Goal: Task Accomplishment & Management: Manage account settings

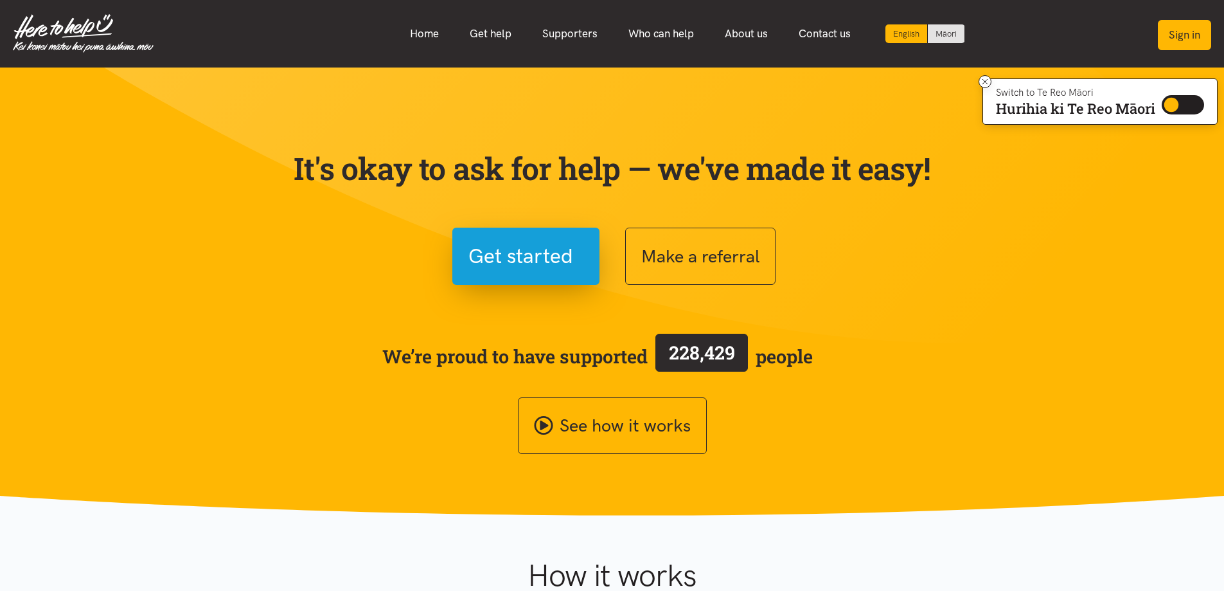
click at [1196, 28] on button "Sign in" at bounding box center [1184, 35] width 53 height 30
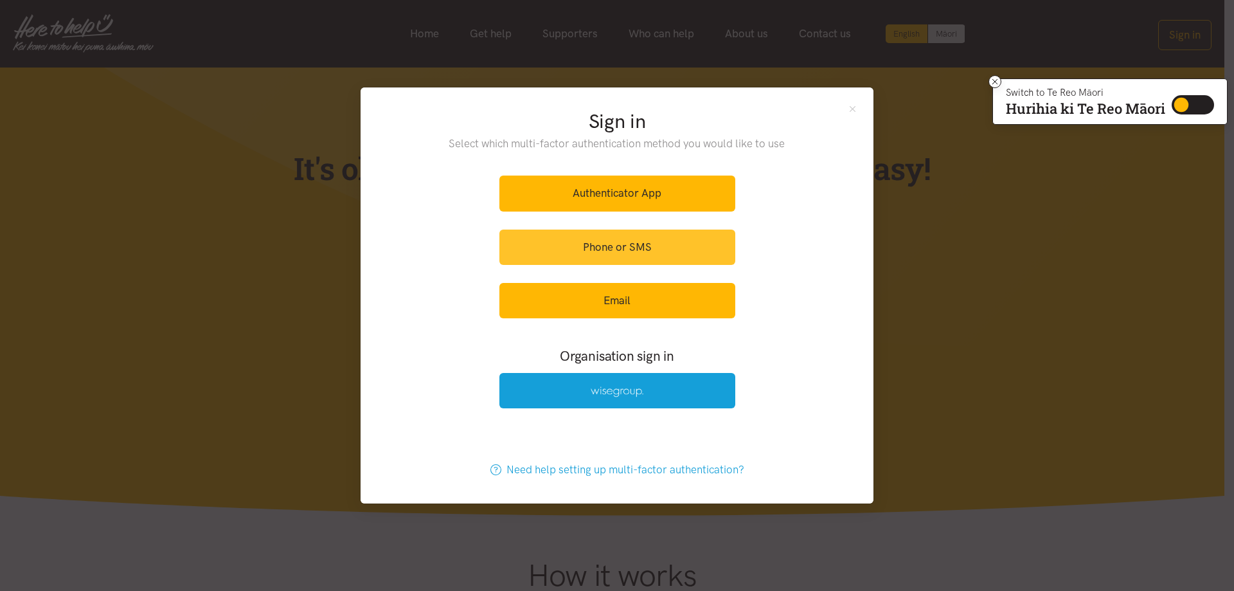
click at [605, 246] on link "Phone or SMS" at bounding box center [617, 246] width 236 height 35
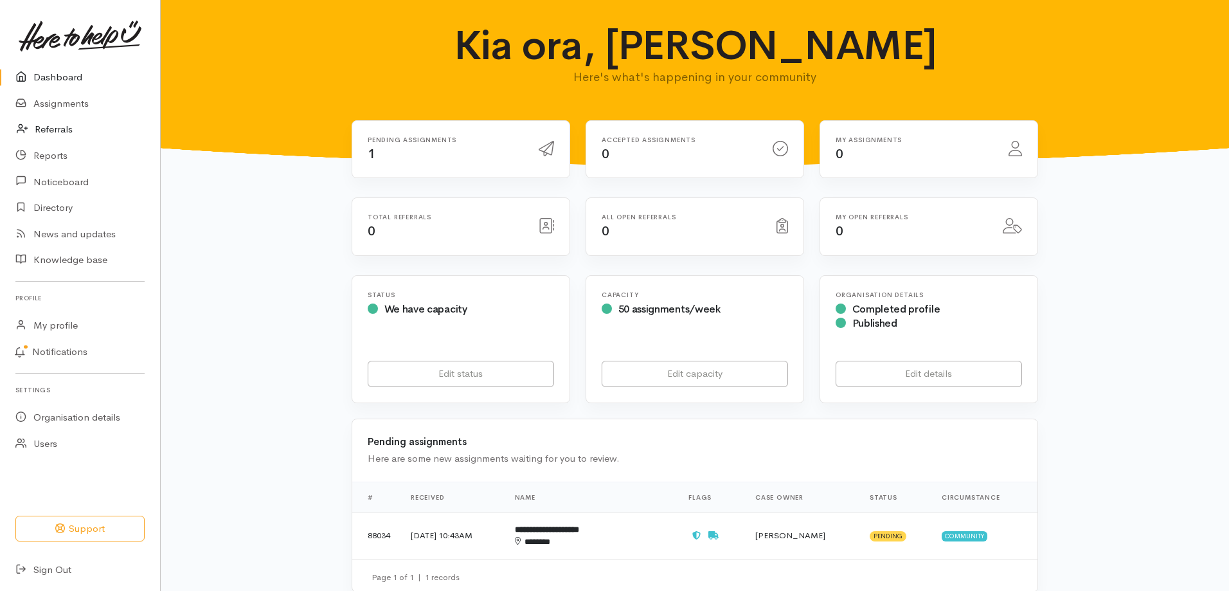
click at [55, 127] on link "Referrals" at bounding box center [80, 129] width 160 height 26
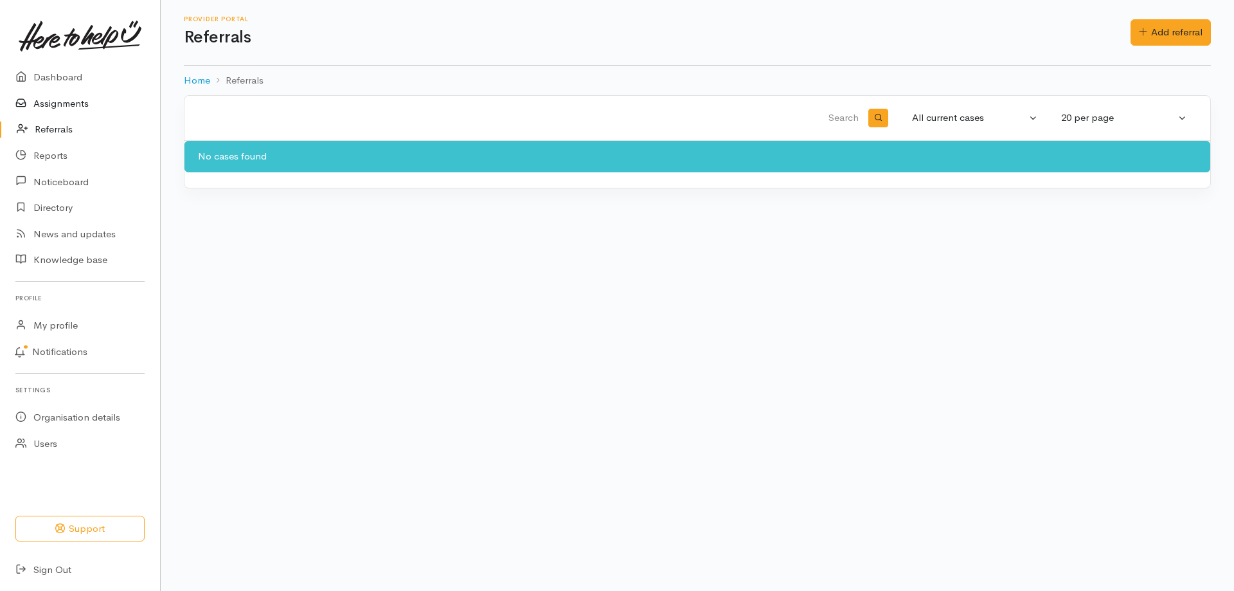
click at [67, 100] on link "Assignments" at bounding box center [80, 104] width 160 height 26
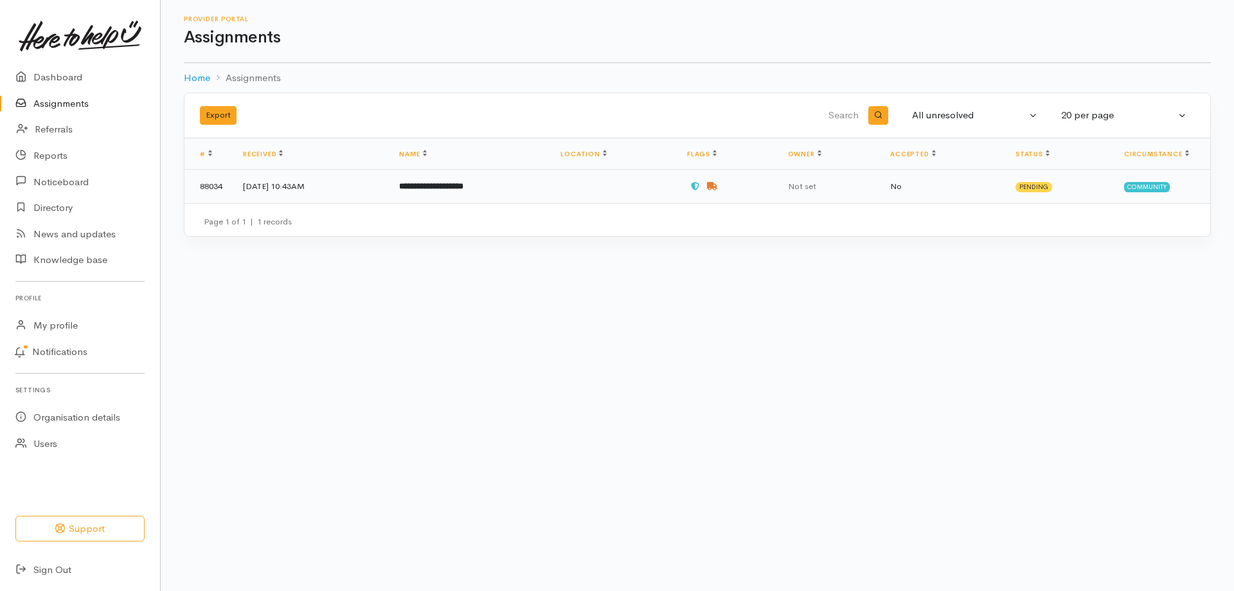
click at [519, 182] on td "**********" at bounding box center [469, 186] width 161 height 33
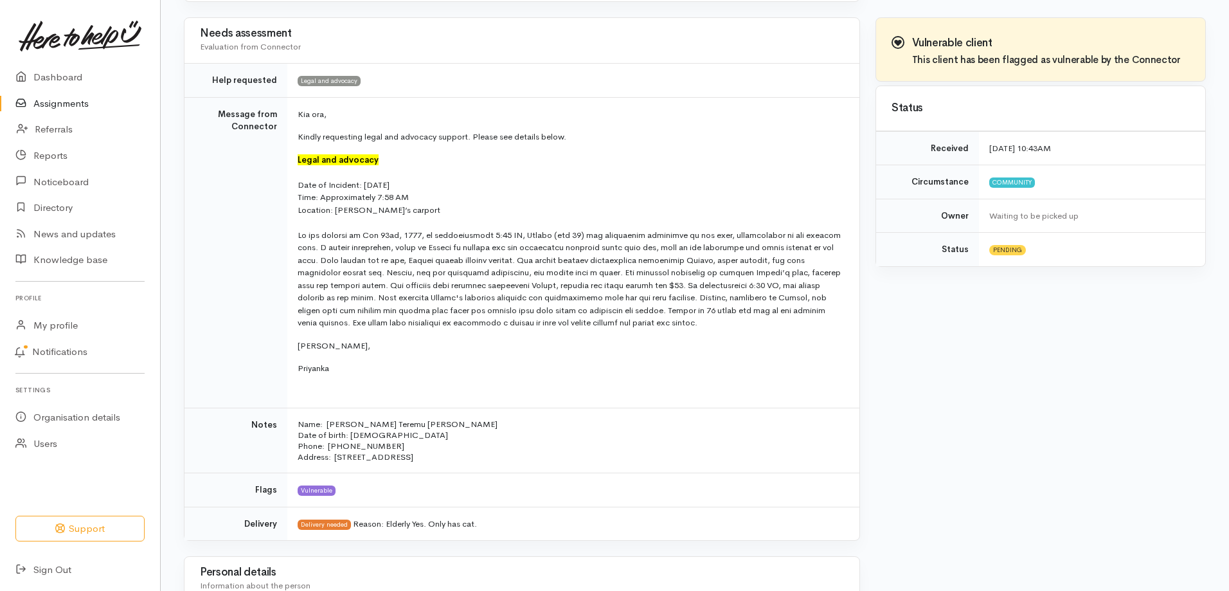
scroll to position [257, 0]
click at [377, 166] on div at bounding box center [571, 171] width 546 height 13
click at [461, 164] on div "Legal and advocacy" at bounding box center [571, 158] width 546 height 13
click at [295, 135] on td "Kia ora, Kindly requesting legal and advocacy support. Please see details below…" at bounding box center [573, 251] width 572 height 311
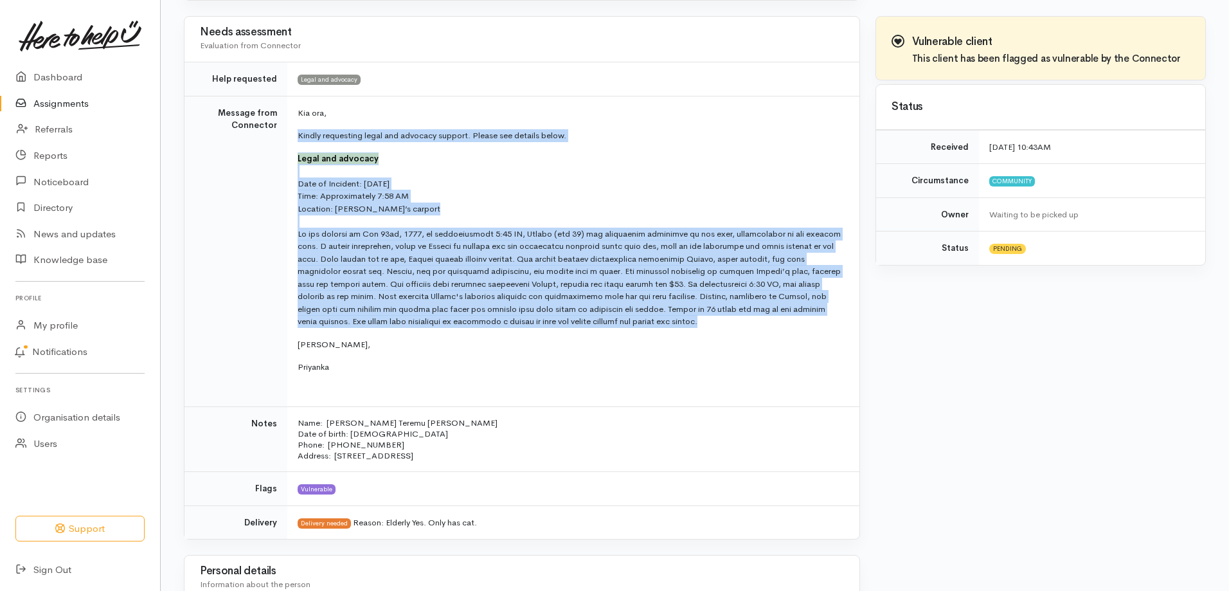
drag, startPoint x: 298, startPoint y: 134, endPoint x: 761, endPoint y: 326, distance: 501.7
click at [761, 326] on td "Kia ora, Kindly requesting legal and advocacy support. Please see details below…" at bounding box center [573, 251] width 572 height 311
copy td "Kindly requesting legal and advocacy support. Please see details below. Legal a…"
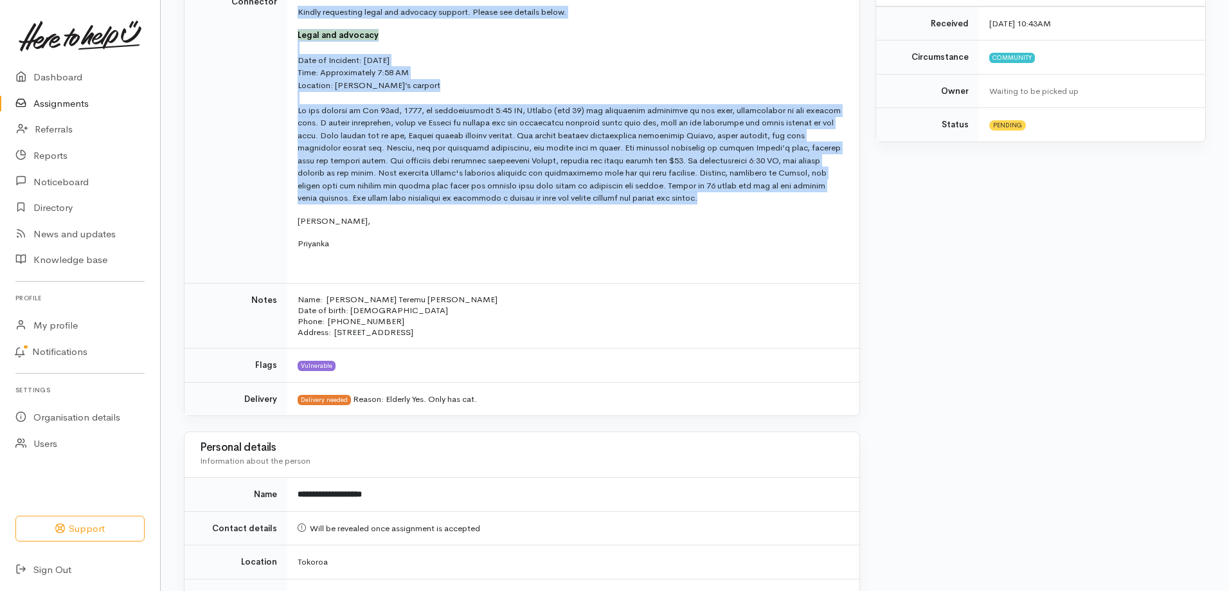
scroll to position [386, 0]
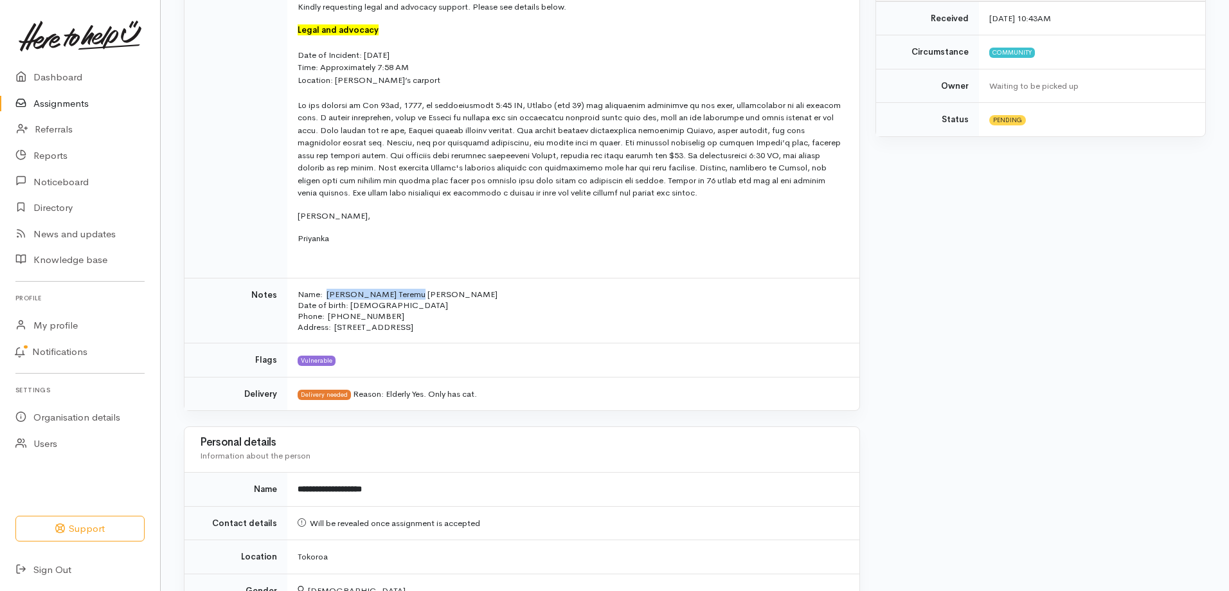
drag, startPoint x: 411, startPoint y: 292, endPoint x: 328, endPoint y: 294, distance: 83.0
click at [328, 294] on p "Name: Evelyn Teremu Gerard Date of birth: 08/09/1951 Phone:  022 106 0221" at bounding box center [571, 305] width 546 height 33
copy p "Evelyn Teremu Gerard"
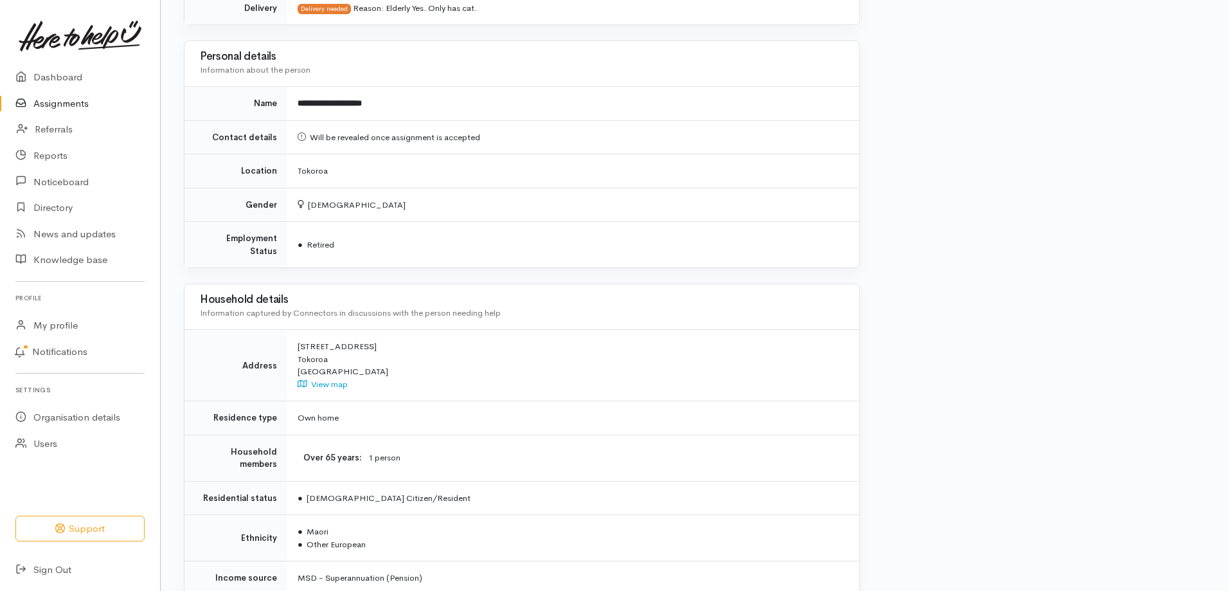
scroll to position [707, 0]
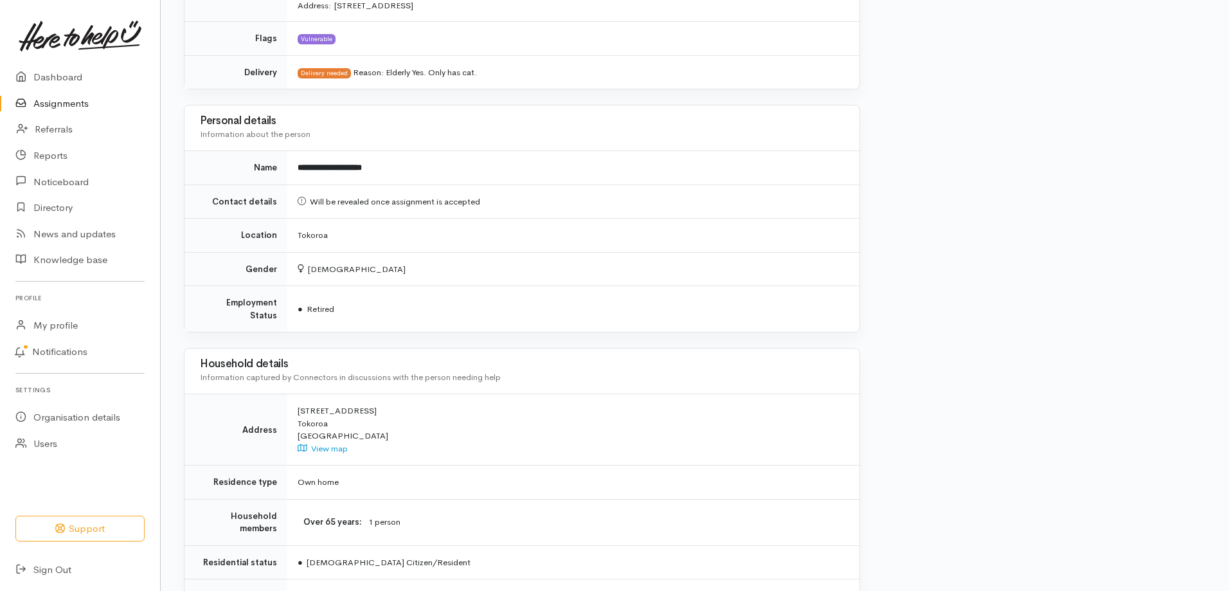
drag, startPoint x: 333, startPoint y: 410, endPoint x: 297, endPoint y: 400, distance: 37.3
click at [297, 400] on td "7 Hermiston Place Tokoroa New Zealand View map" at bounding box center [573, 429] width 572 height 71
copy div "7 Hermiston Place Tokoroa"
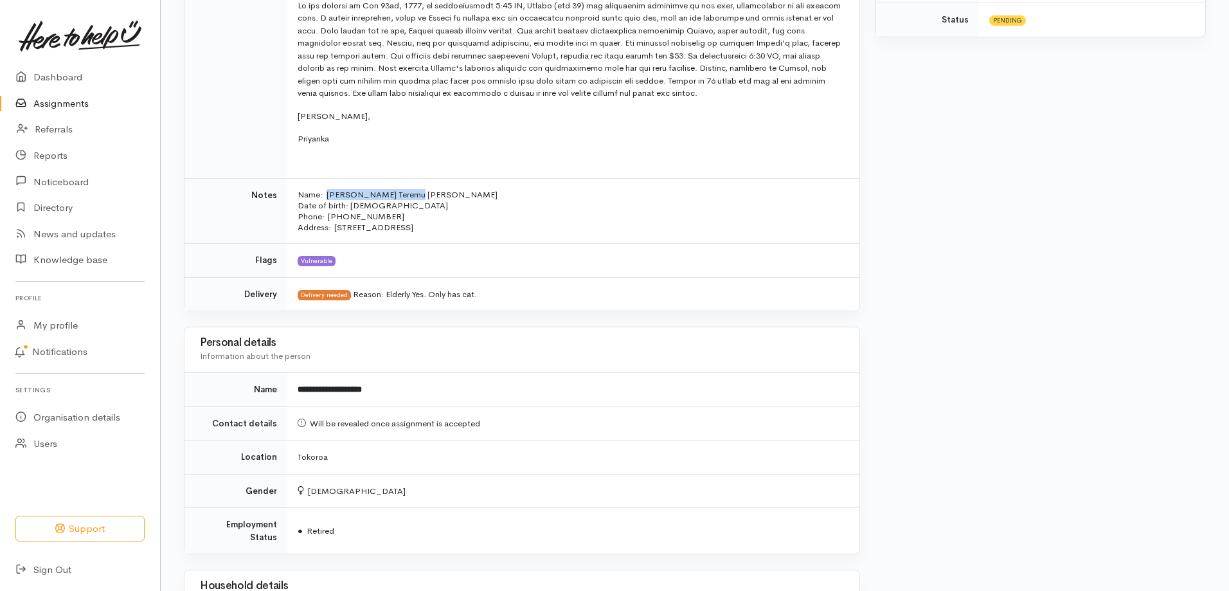
scroll to position [450, 0]
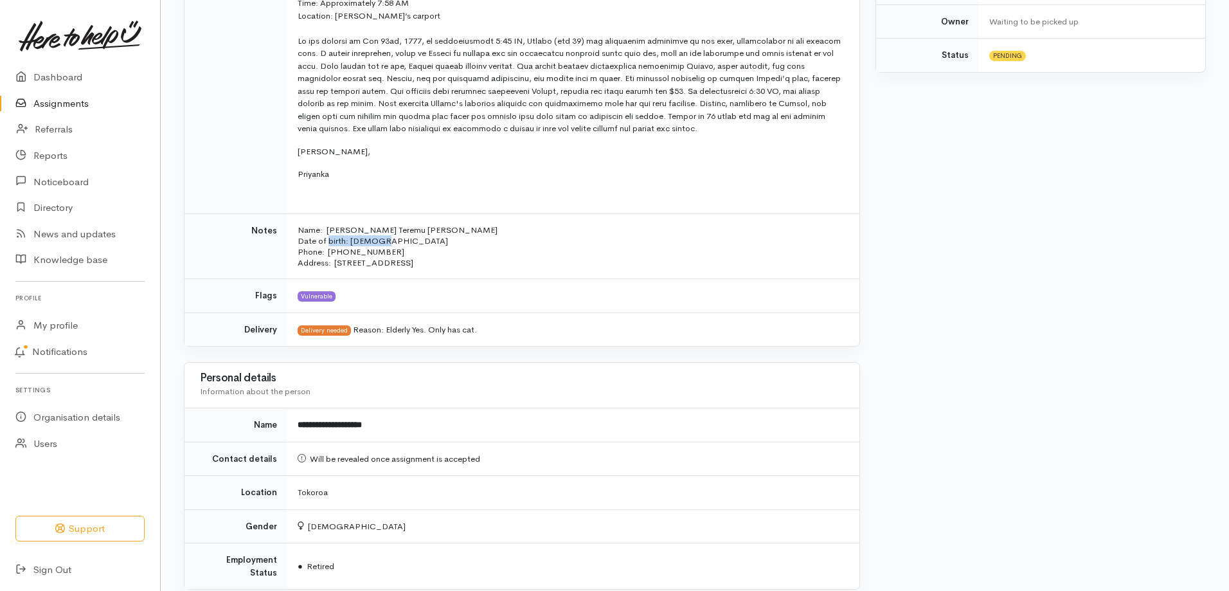
drag, startPoint x: 379, startPoint y: 246, endPoint x: 327, endPoint y: 246, distance: 52.7
click at [327, 246] on p "Name: Evelyn Teremu Gerard Date of birth: 08/09/1951 Phone:  022 106 0221" at bounding box center [571, 240] width 546 height 33
click at [401, 250] on p "Name: Evelyn Teremu Gerard Date of birth: 08/09/1951 Phone:  022 106 0221" at bounding box center [571, 240] width 546 height 33
drag, startPoint x: 375, startPoint y: 250, endPoint x: 327, endPoint y: 255, distance: 47.8
click at [327, 255] on p "Name: Evelyn Teremu Gerard Date of birth: 08/09/1951 Phone:  022 106 0221" at bounding box center [571, 240] width 546 height 33
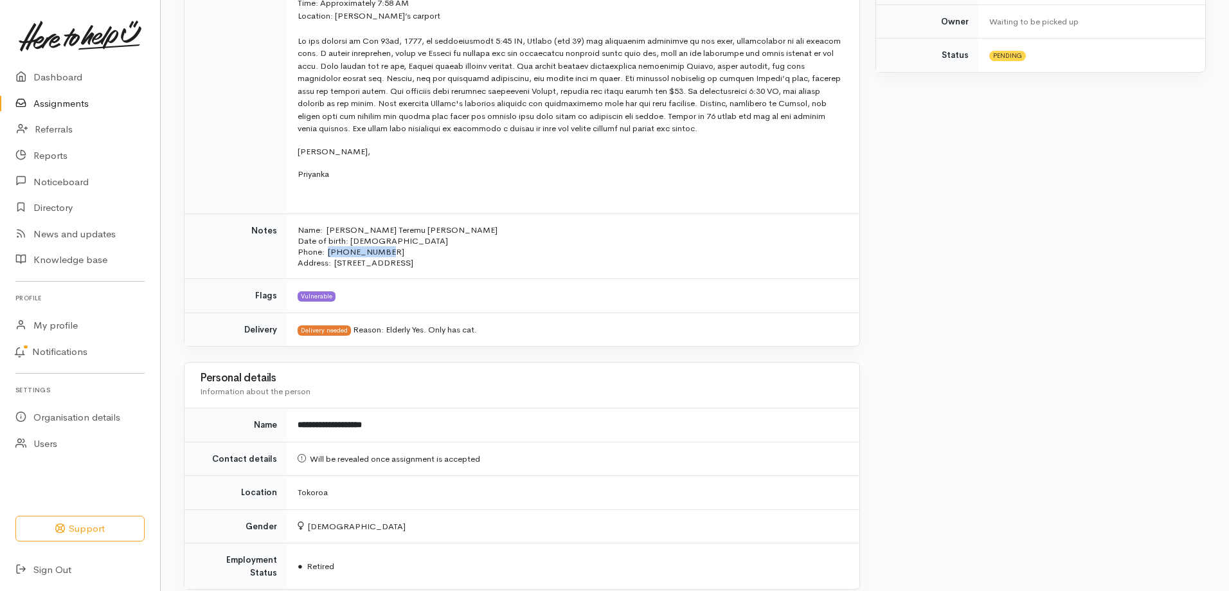
copy p "022 106 0221"
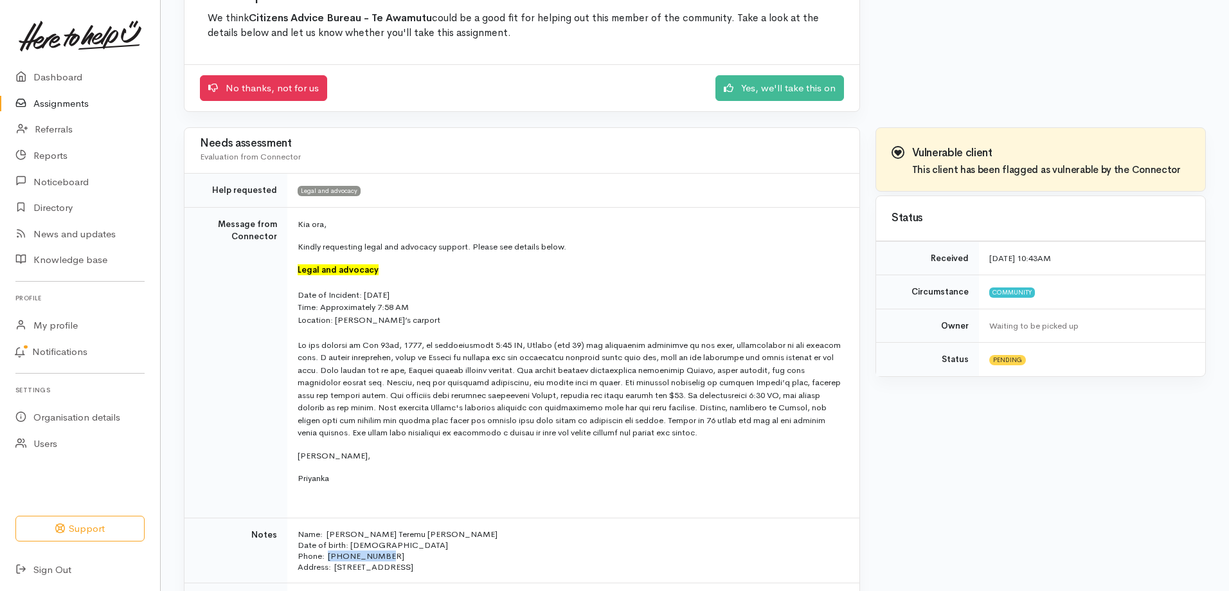
scroll to position [145, 0]
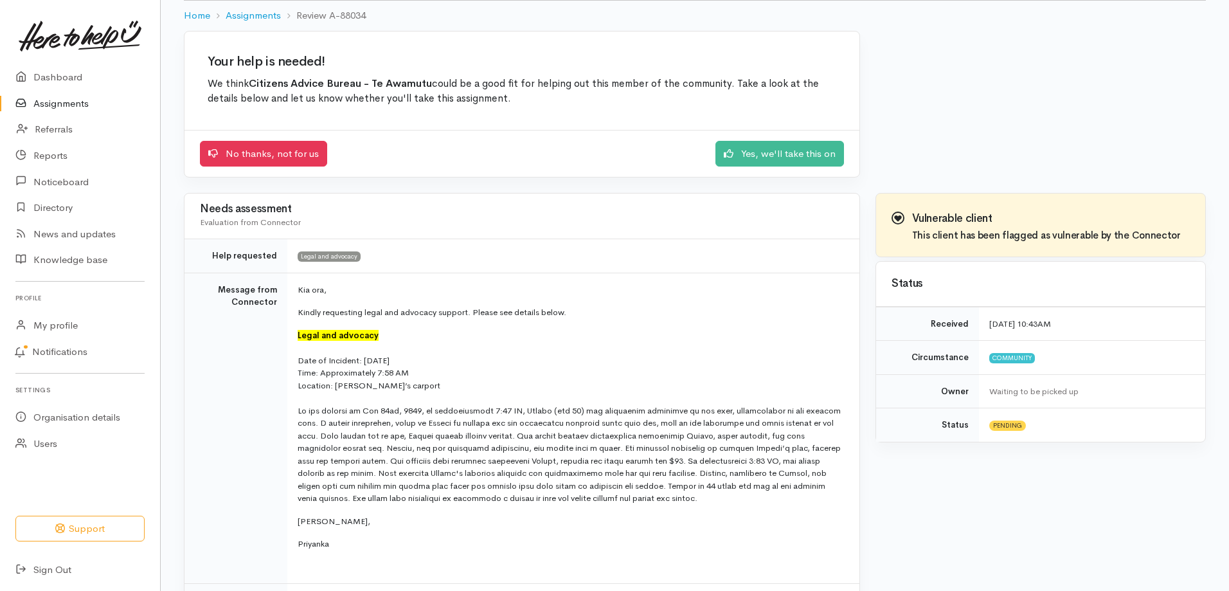
scroll to position [18, 0]
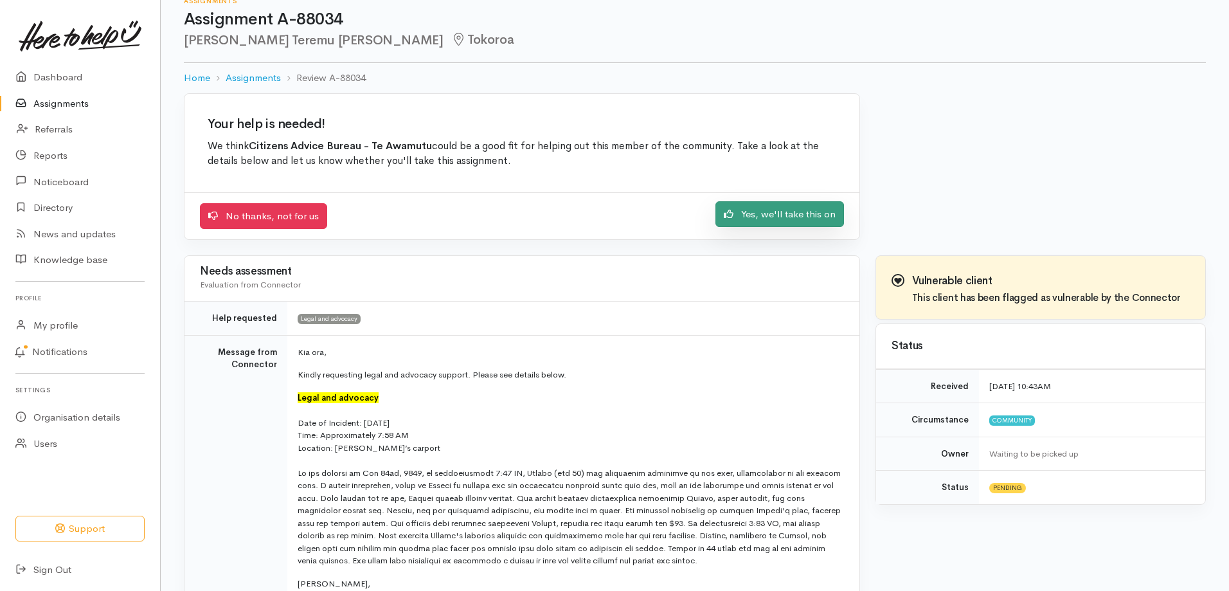
click at [787, 211] on link "Yes, we'll take this on" at bounding box center [779, 214] width 129 height 26
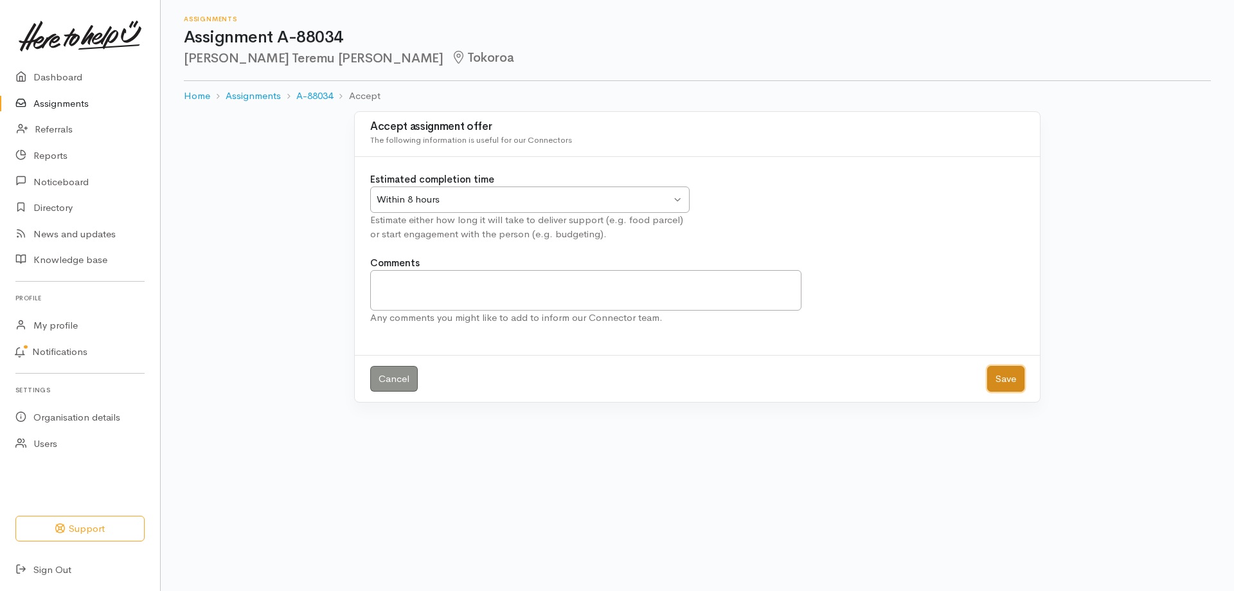
click at [1014, 382] on button "Save" at bounding box center [1005, 379] width 37 height 26
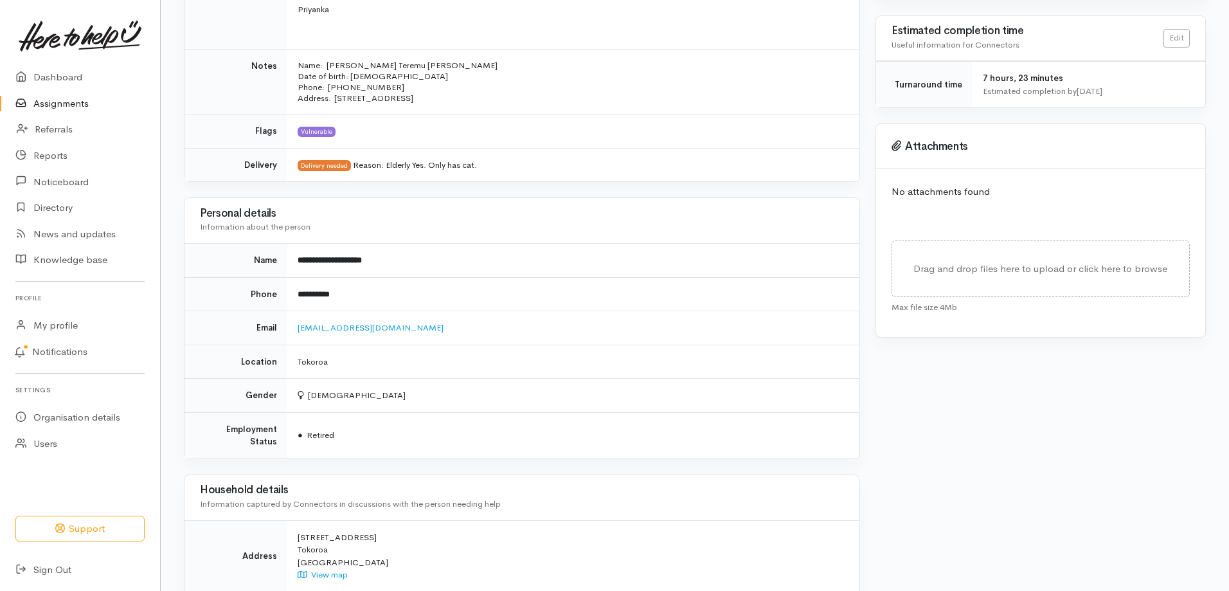
scroll to position [514, 0]
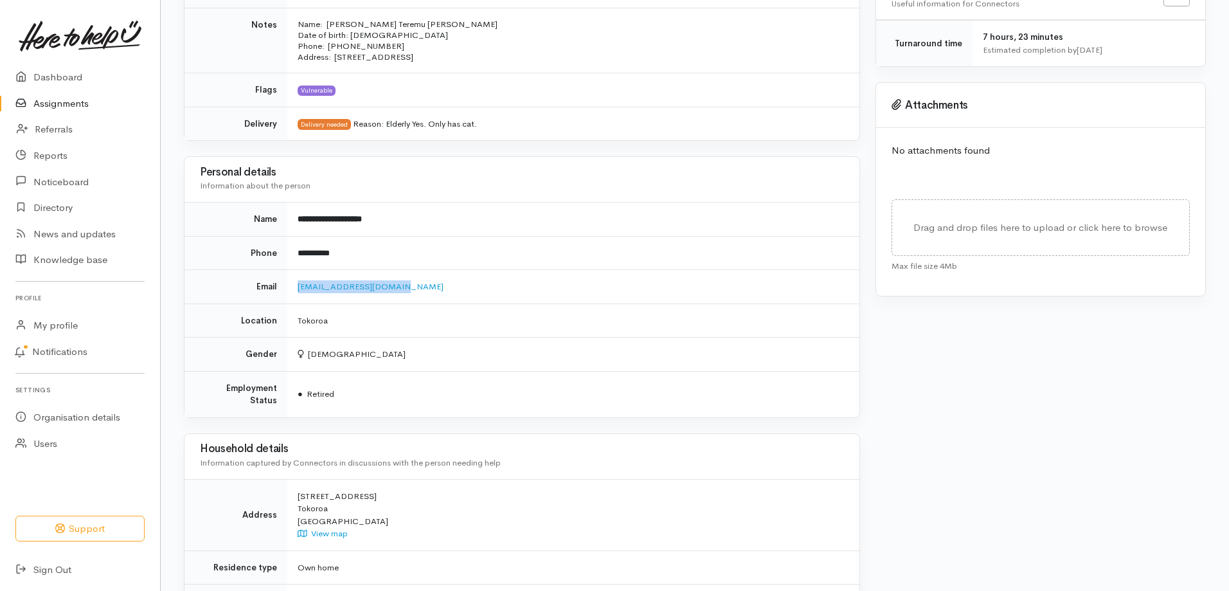
drag, startPoint x: 407, startPoint y: 289, endPoint x: 296, endPoint y: 292, distance: 110.6
click at [296, 292] on td "[EMAIL_ADDRESS][DOMAIN_NAME]" at bounding box center [573, 287] width 572 height 34
copy link "[EMAIL_ADDRESS][DOMAIN_NAME]"
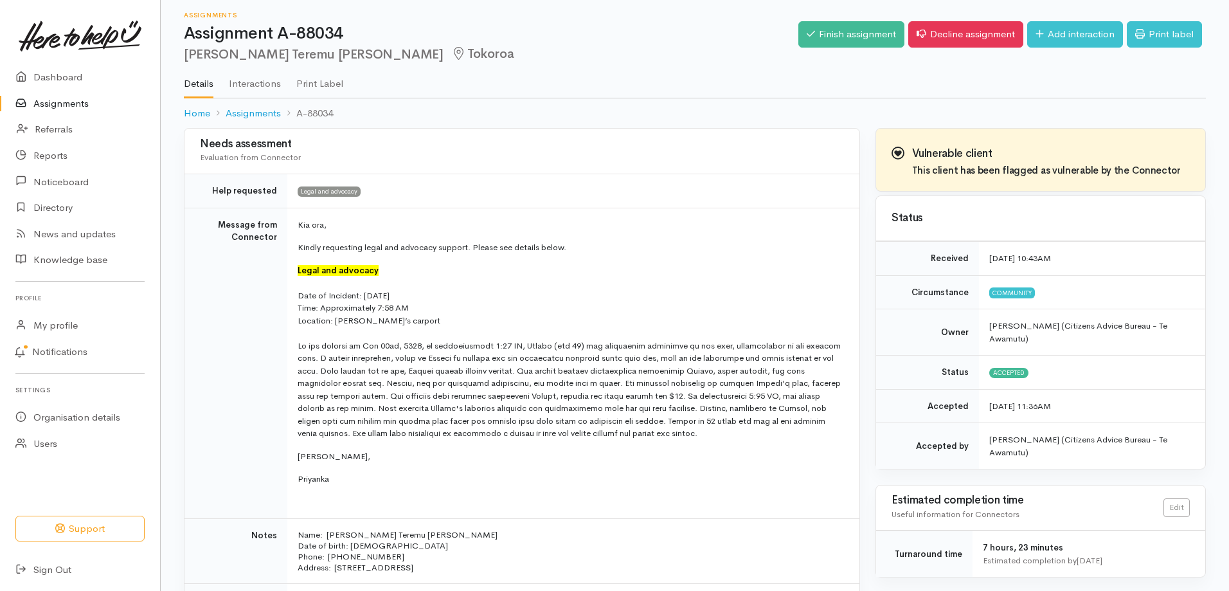
scroll to position [0, 0]
